Goal: Communication & Community: Answer question/provide support

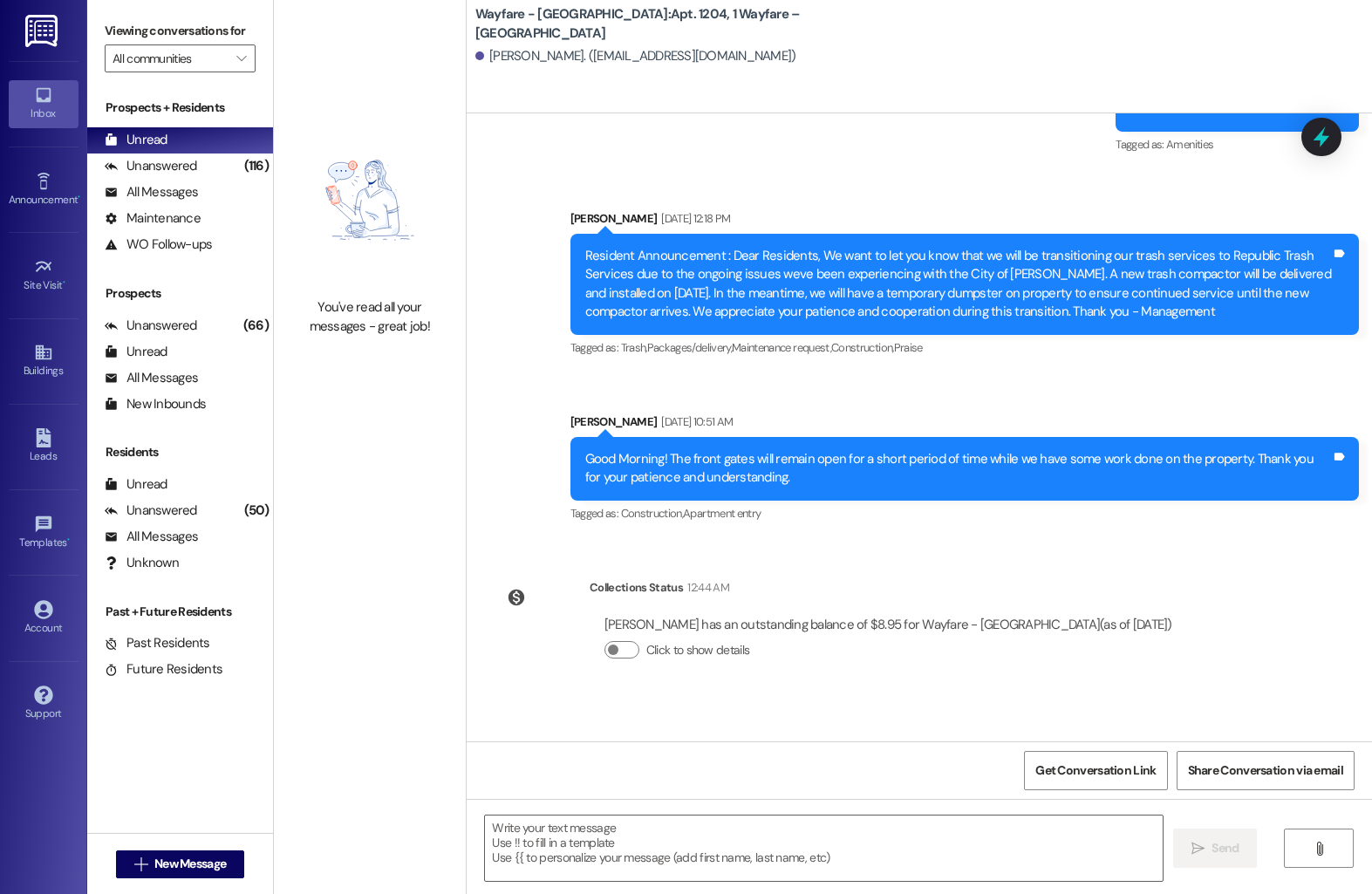
scroll to position [14364, 0]
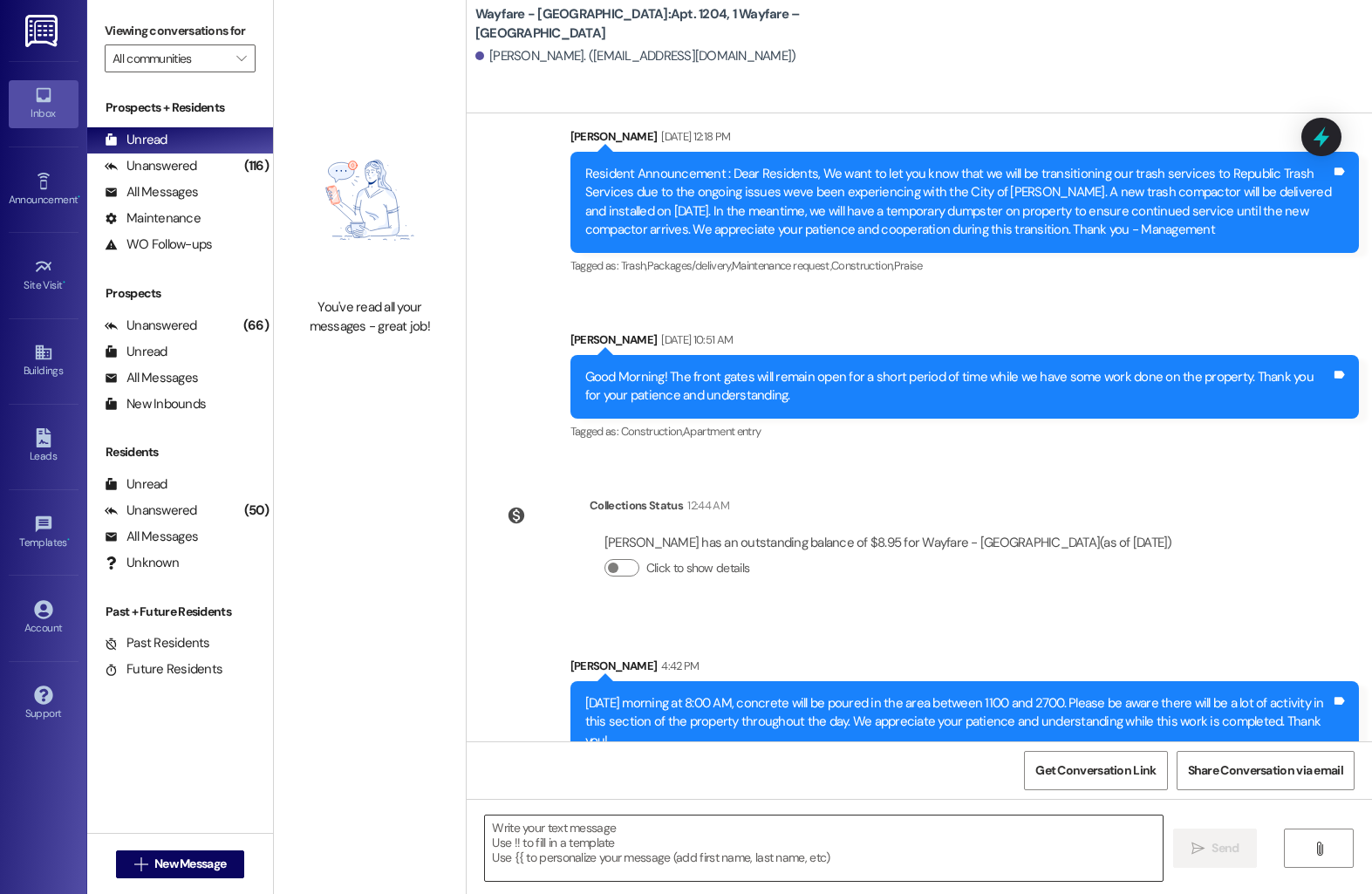
click at [671, 843] on textarea at bounding box center [824, 848] width 677 height 65
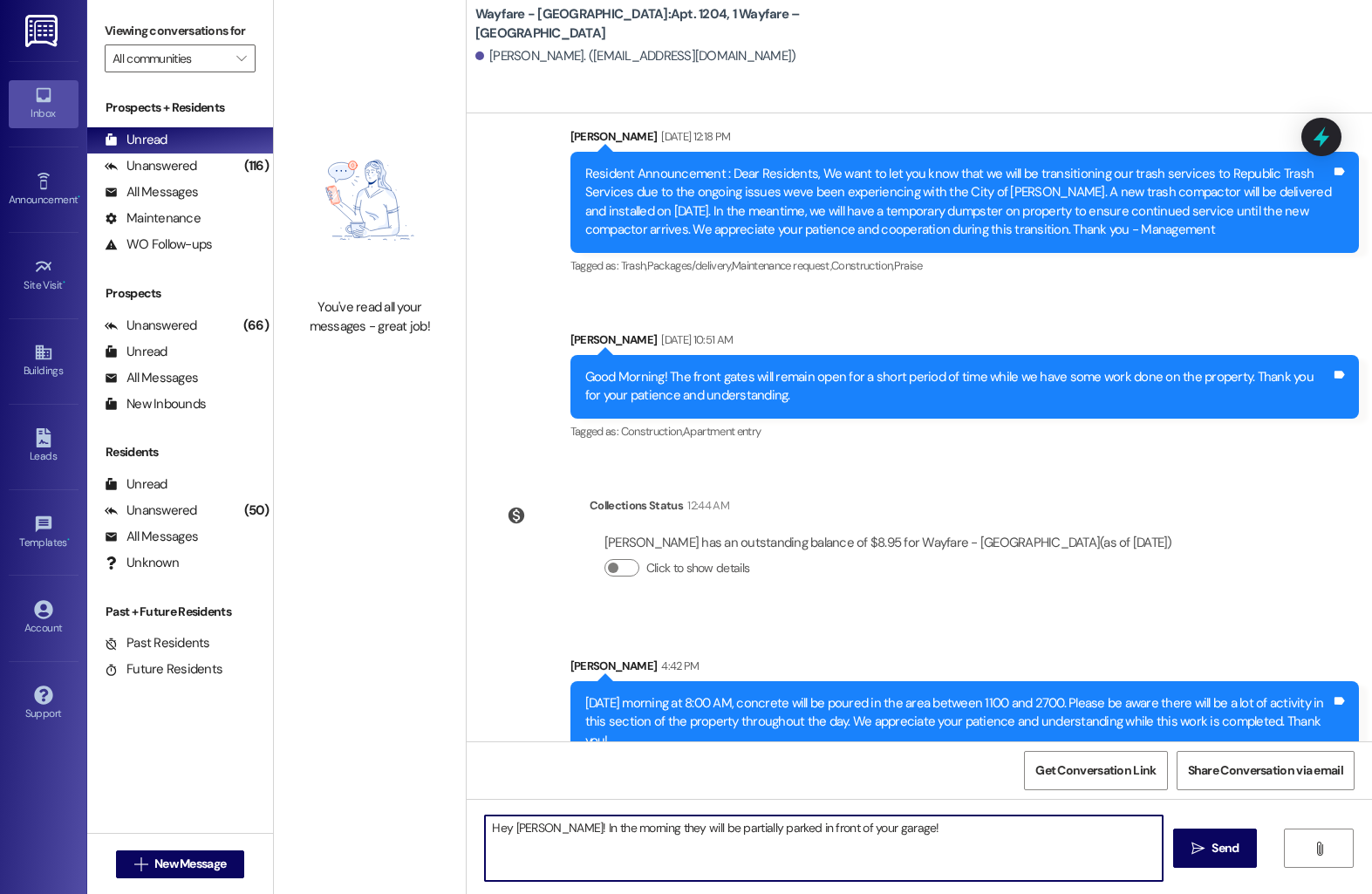
click at [868, 831] on textarea "Hey [PERSON_NAME]! In the morning they will be partially parked in front of you…" at bounding box center [824, 848] width 677 height 65
type textarea "Hey [PERSON_NAME]! In the morning they will be partially parked in front of you…"
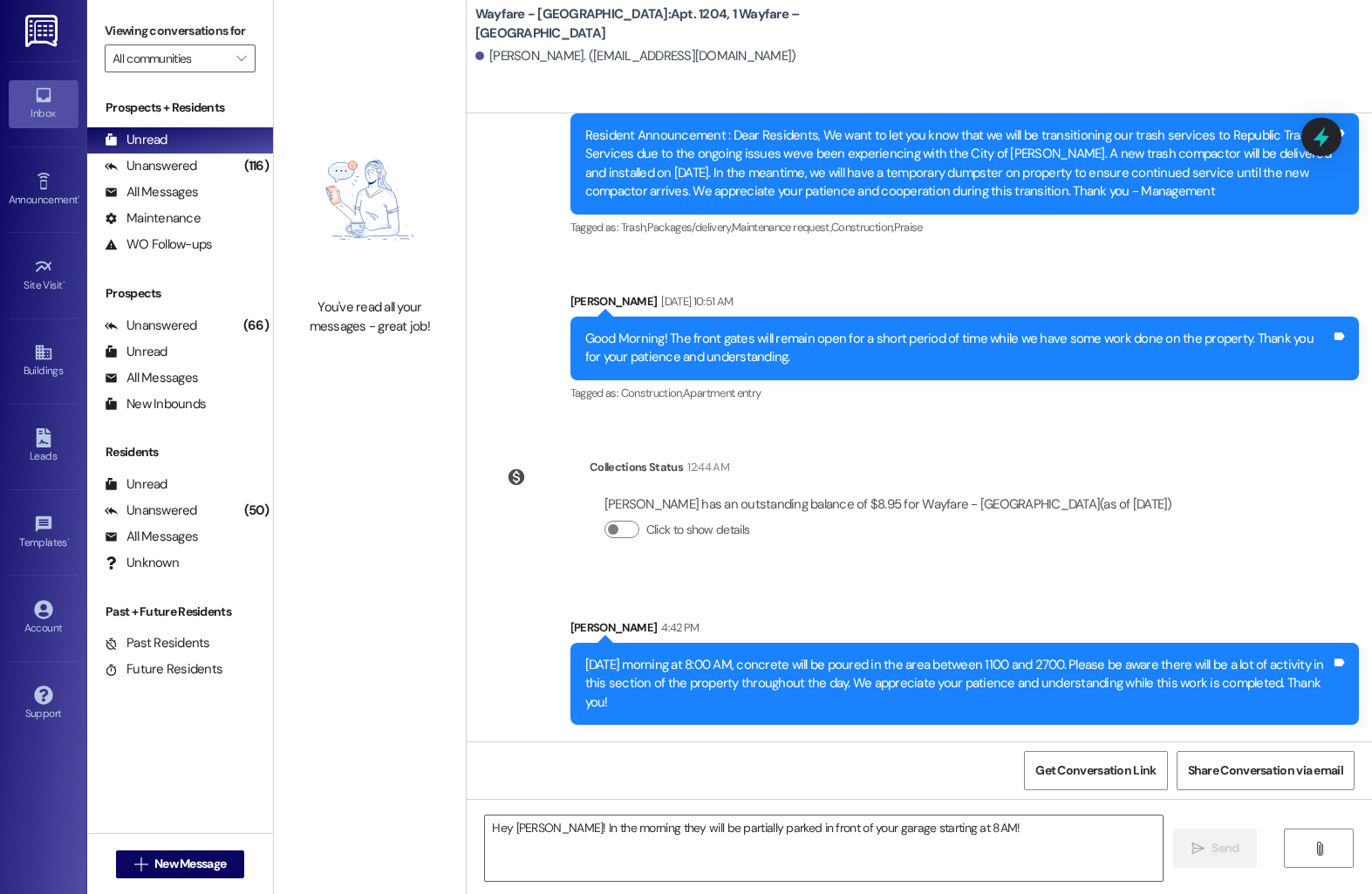
scroll to position [14486, 0]
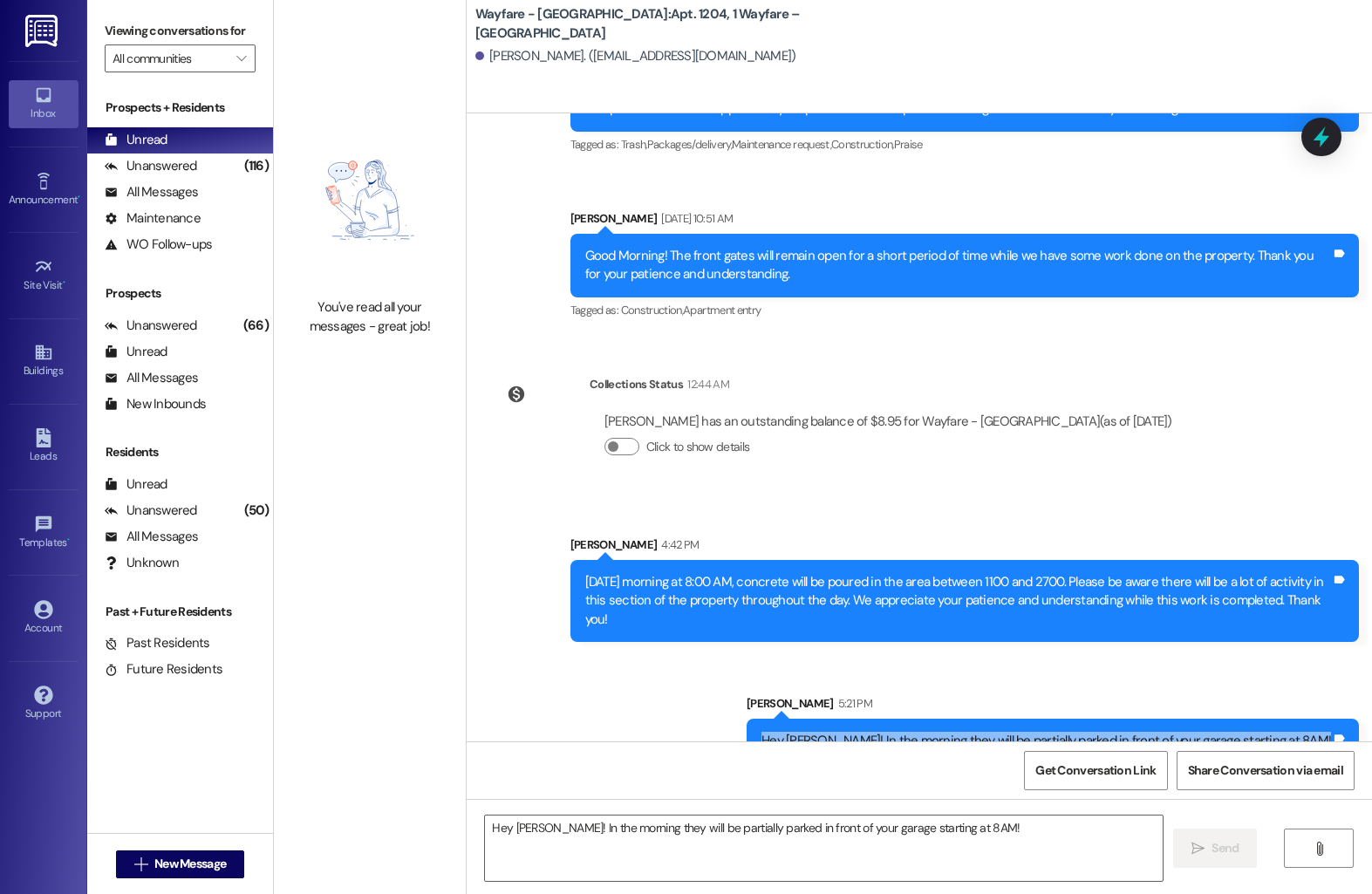
drag, startPoint x: 816, startPoint y: 704, endPoint x: 1330, endPoint y: 718, distance: 514.2
click at [1330, 718] on div "Hey [PERSON_NAME]! In the morning they will be partially parked in front of you…" at bounding box center [1052, 741] width 612 height 45
copy div "Hey [PERSON_NAME]! In the morning they will be partially parked in front of you…"
click at [210, 863] on span "New Message" at bounding box center [189, 864] width 71 height 19
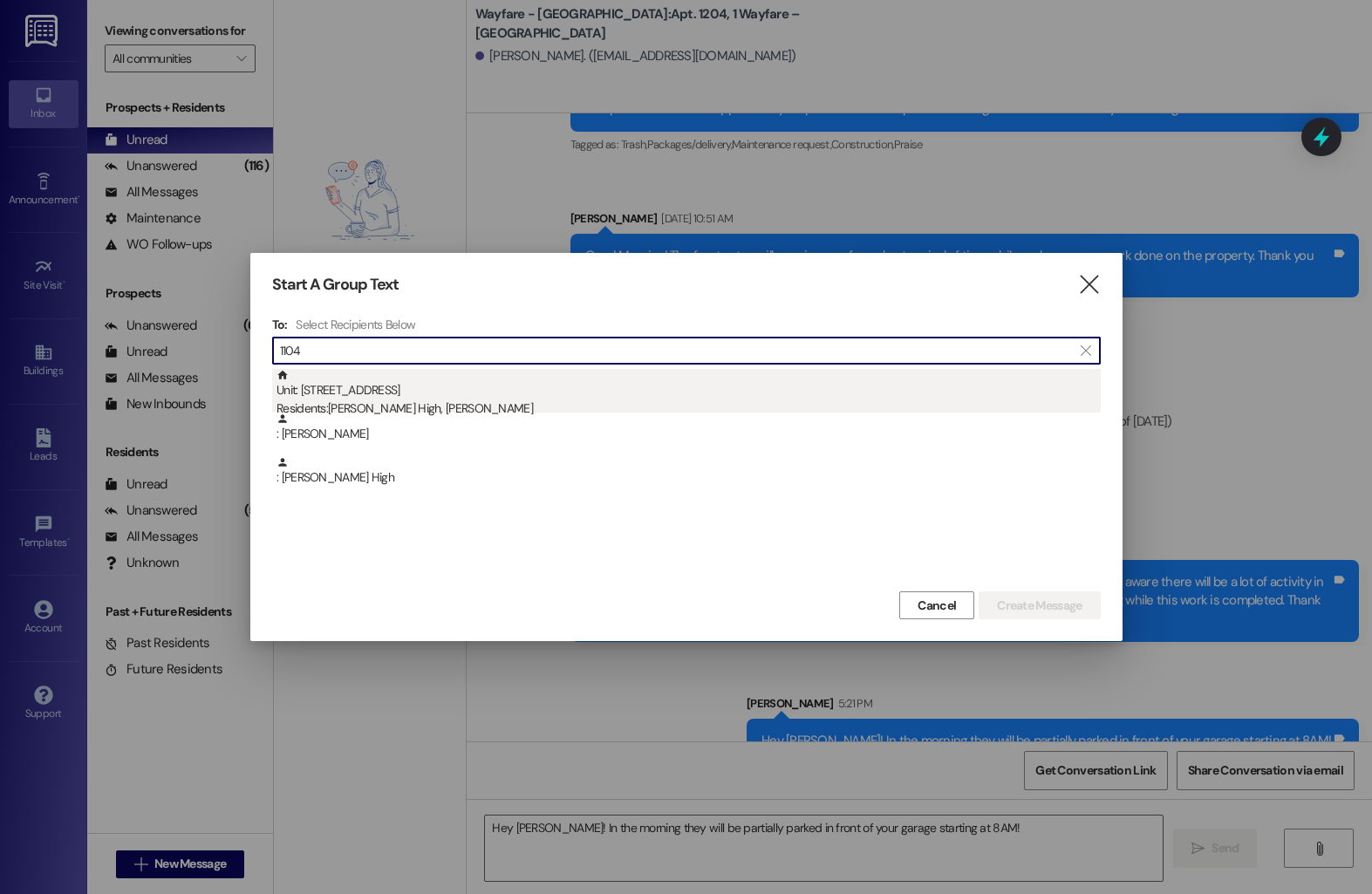
type input "1104"
click at [454, 398] on div "Unit: 1104 - 1 Wayfare – [GEOGRAPHIC_DATA] Residents: [PERSON_NAME], [PERSON_NA…" at bounding box center [688, 393] width 825 height 50
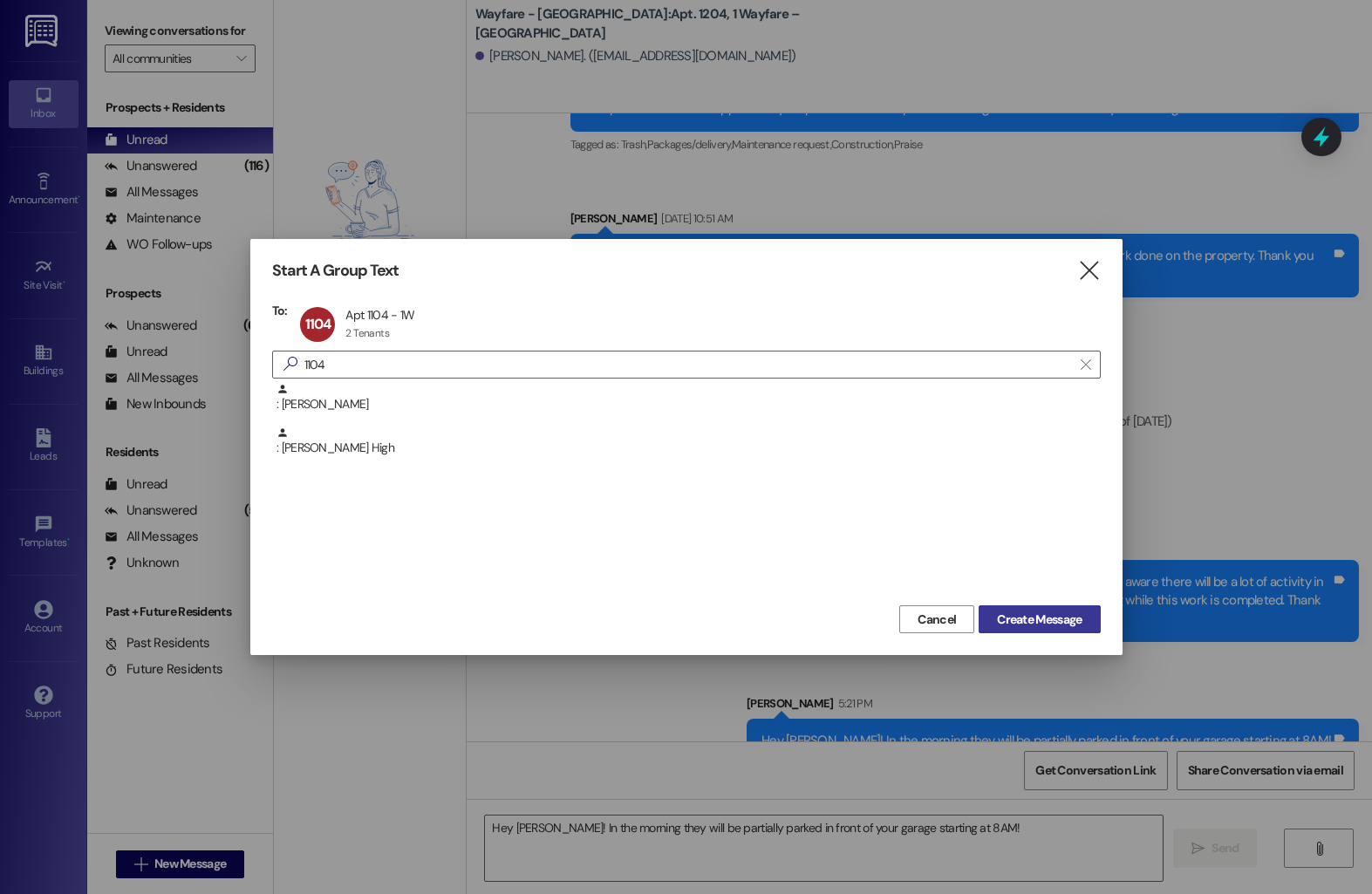
click at [1011, 617] on span "Create Message" at bounding box center [1039, 620] width 85 height 19
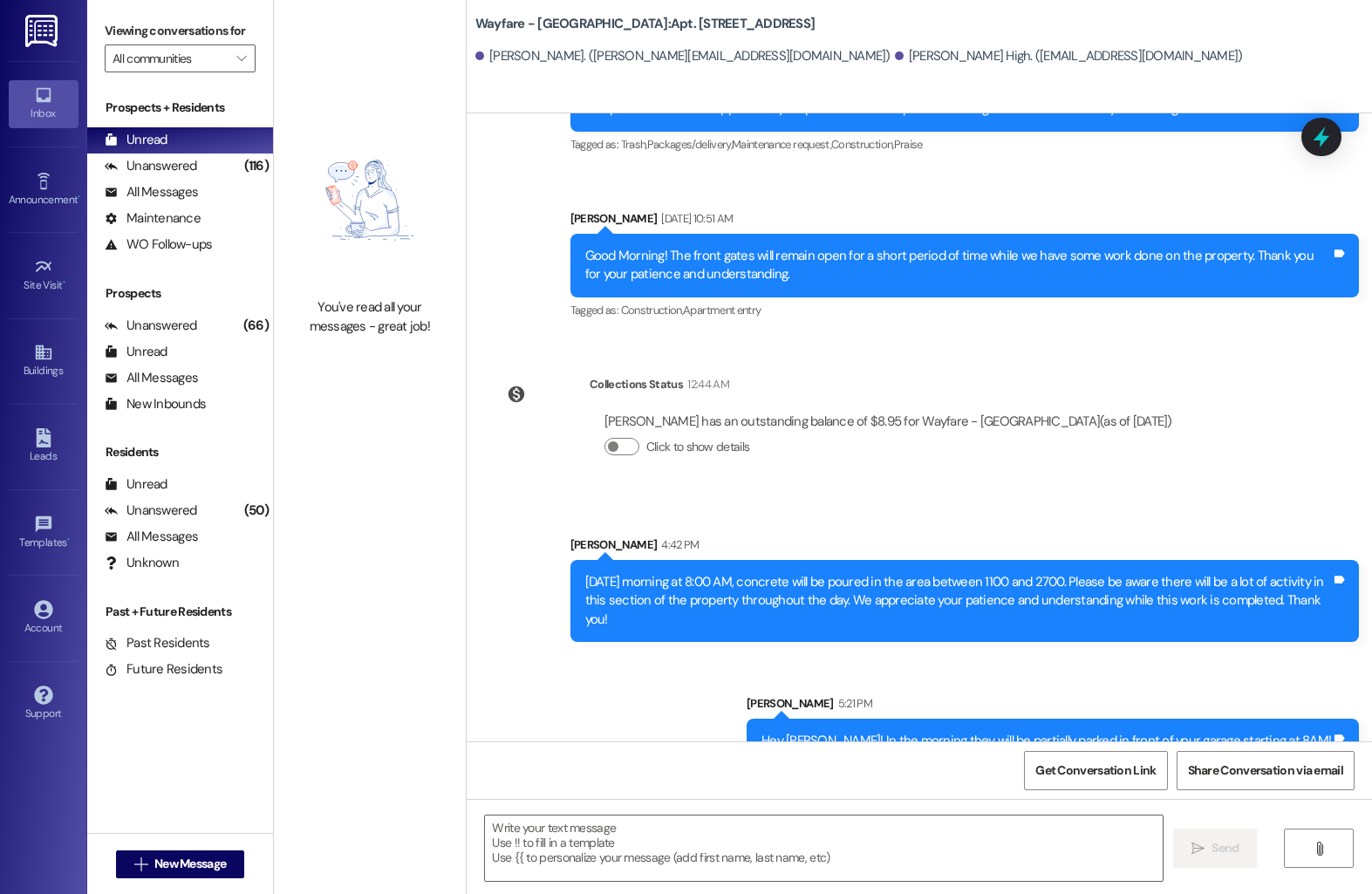
scroll to position [1460, 0]
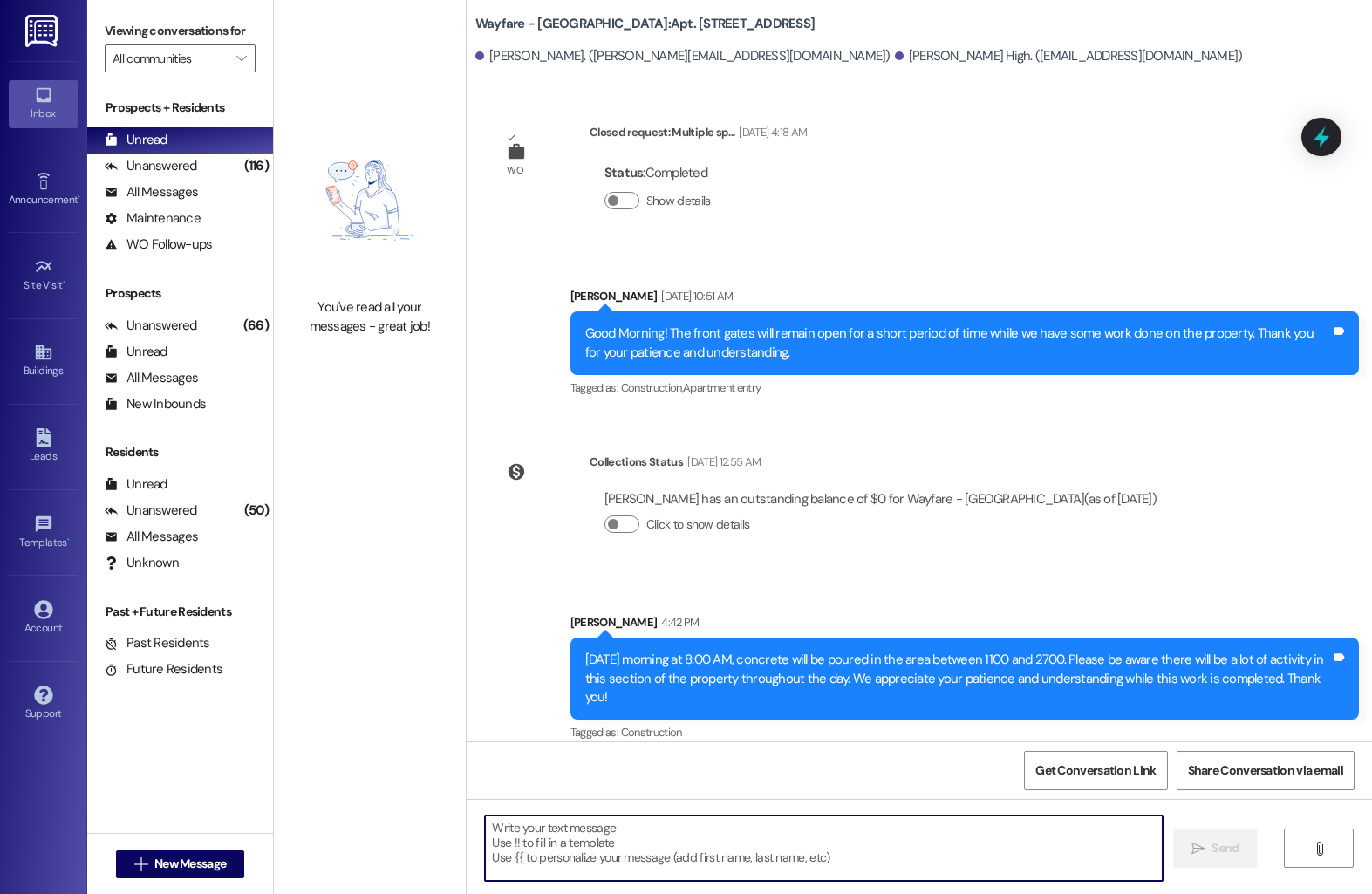
click at [585, 849] on textarea at bounding box center [824, 848] width 677 height 65
paste textarea "Hey [PERSON_NAME]! In the morning they will be partially parked in front of you…"
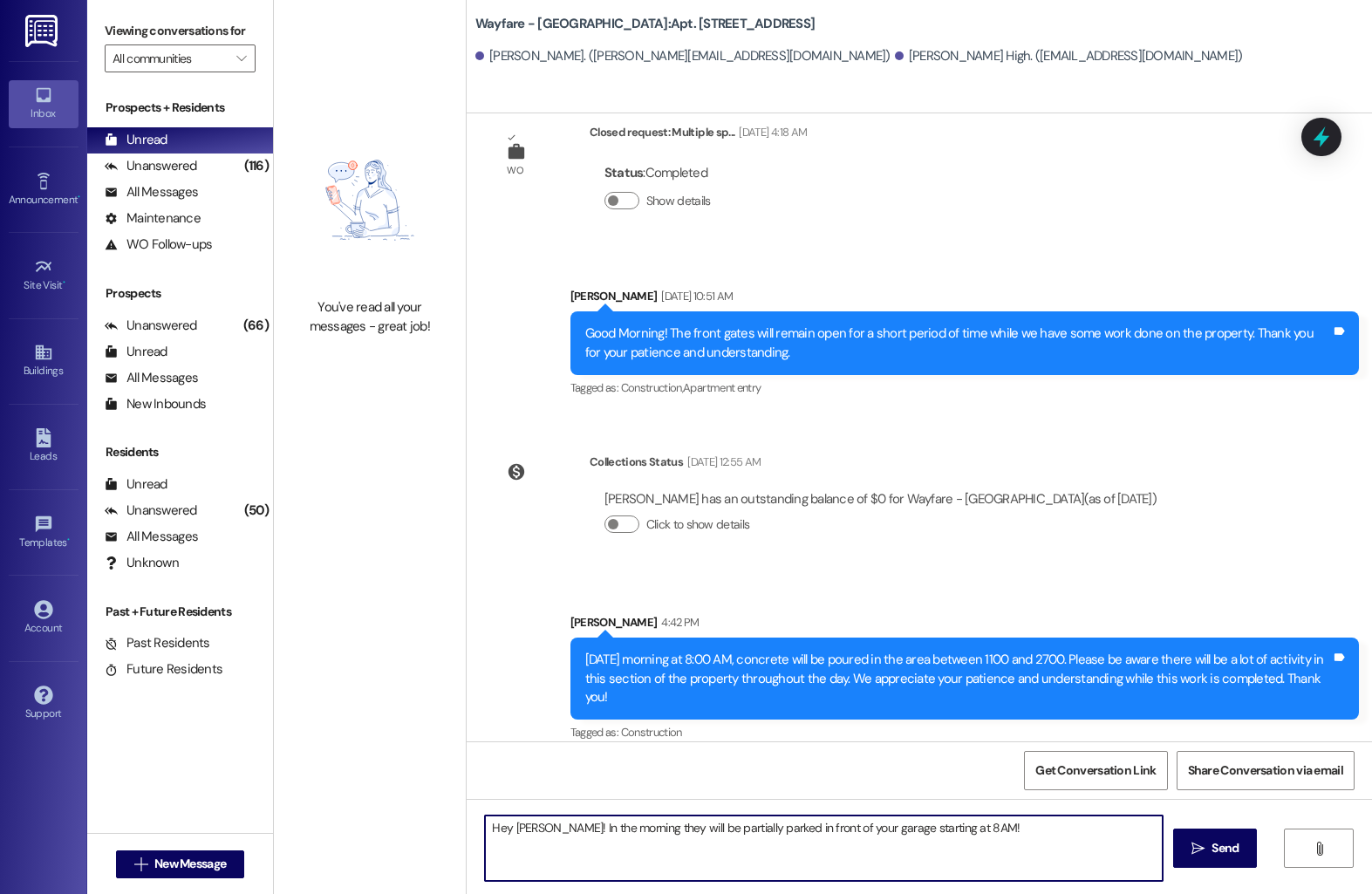
click at [536, 833] on textarea "Hey [PERSON_NAME]! In the morning they will be partially parked in front of you…" at bounding box center [824, 848] width 677 height 65
type textarea "Hey [PERSON_NAME]! In the morning they will be partially parked in front of you…"
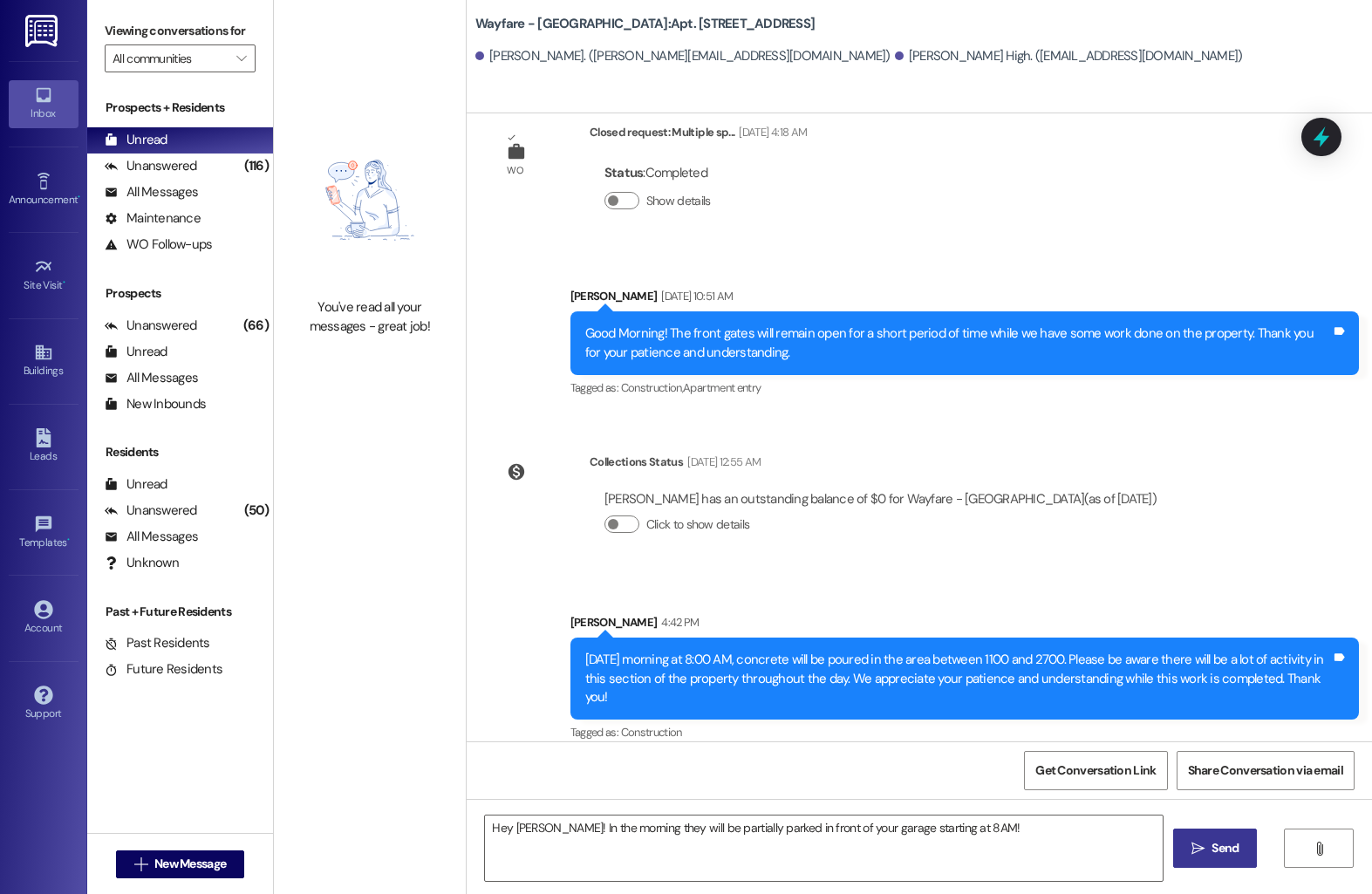
click at [1190, 860] on button " Send" at bounding box center [1215, 848] width 85 height 39
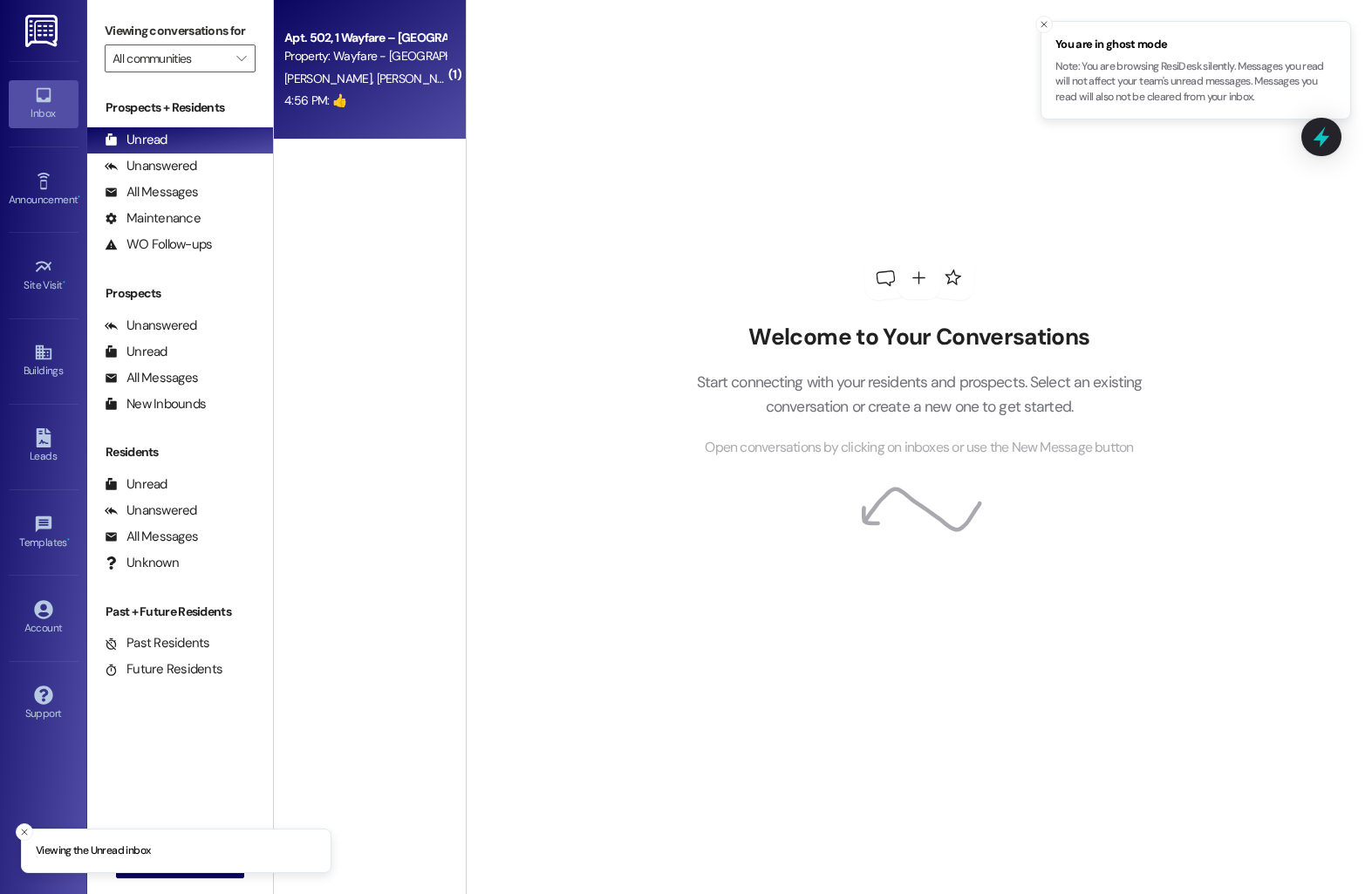
click at [402, 37] on div "Apt. 502, 1 Wayfare – [GEOGRAPHIC_DATA]" at bounding box center [364, 37] width 161 height 19
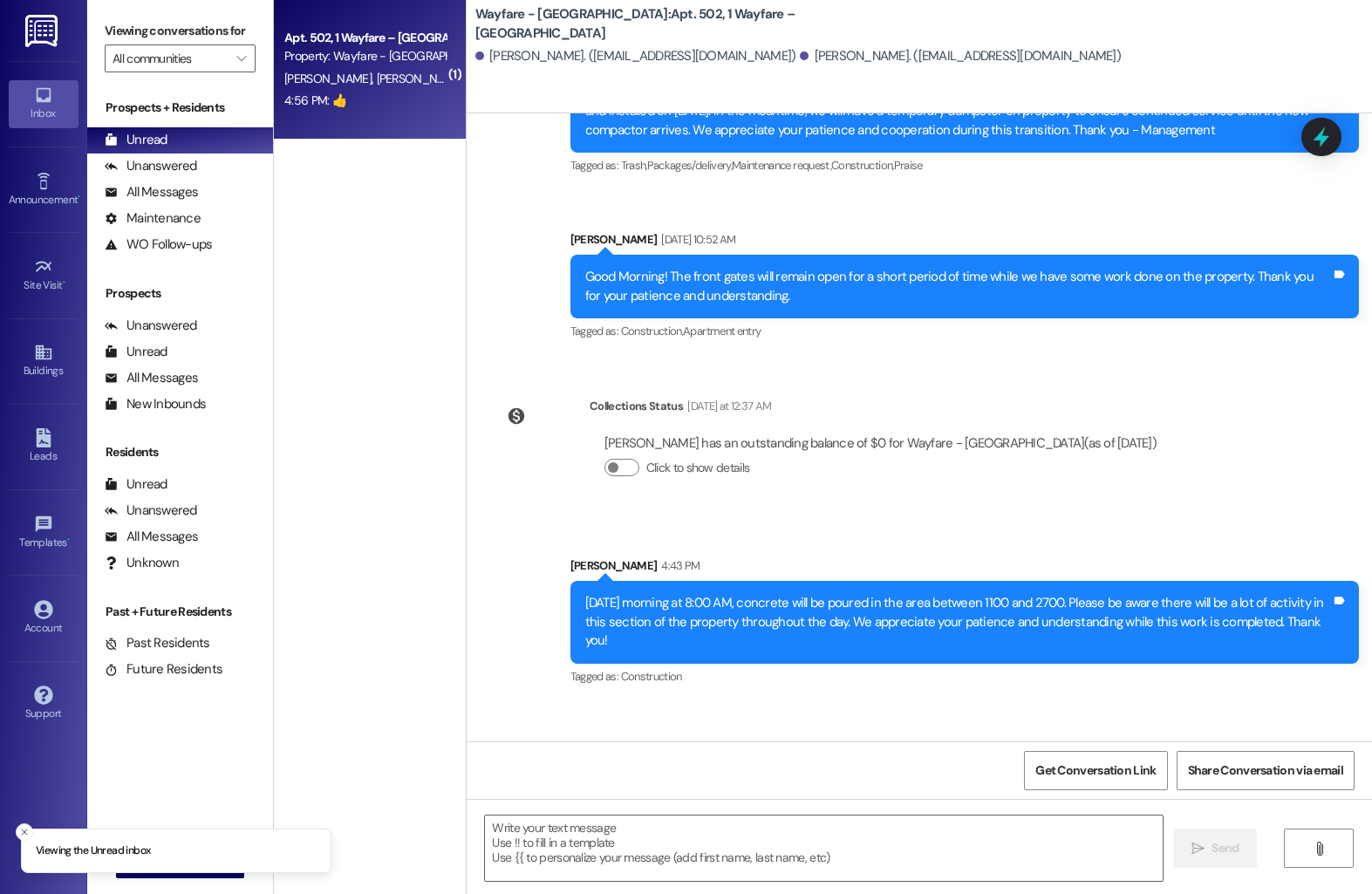
scroll to position [20070, 0]
